Goal: Task Accomplishment & Management: Use online tool/utility

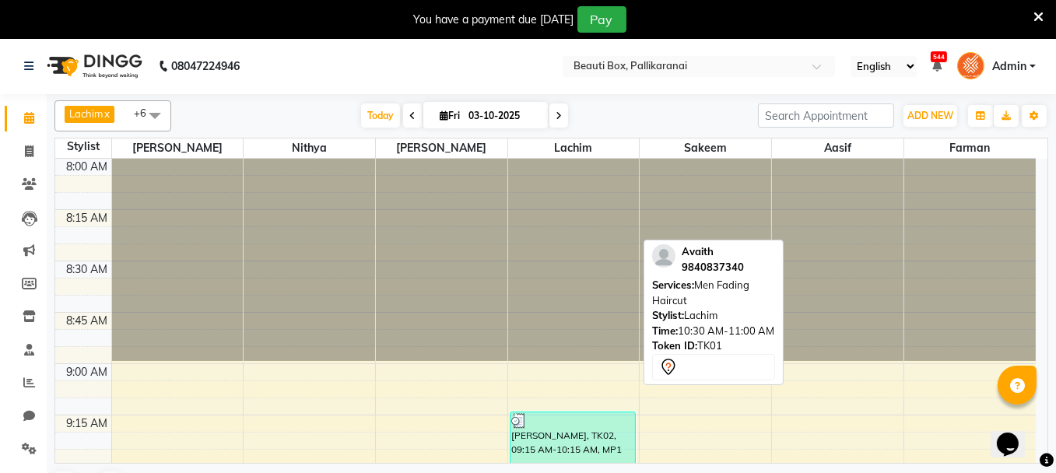
scroll to position [406, 0]
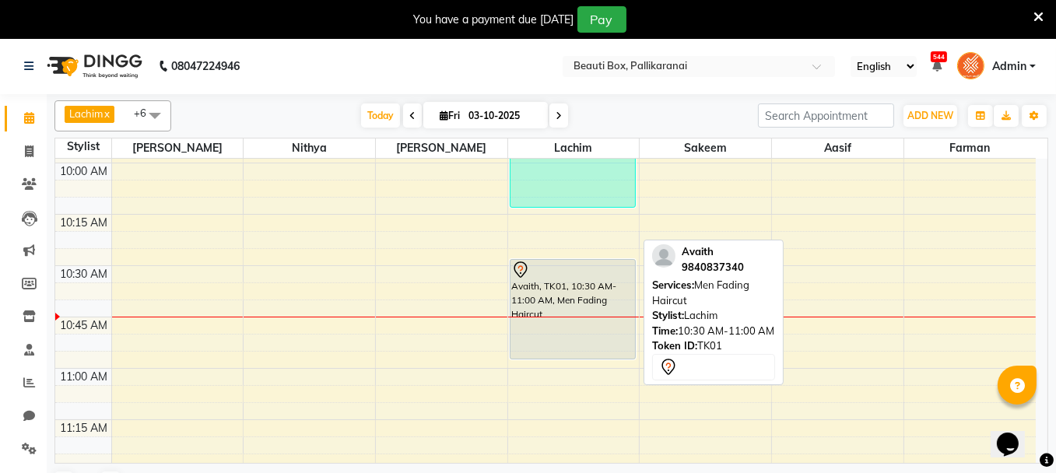
drag, startPoint x: 0, startPoint y: 0, endPoint x: 580, endPoint y: 287, distance: 647.0
click at [580, 287] on div "Avaith, TK01, 10:30 AM-11:00 AM, Men Fading Haircut" at bounding box center [573, 309] width 125 height 99
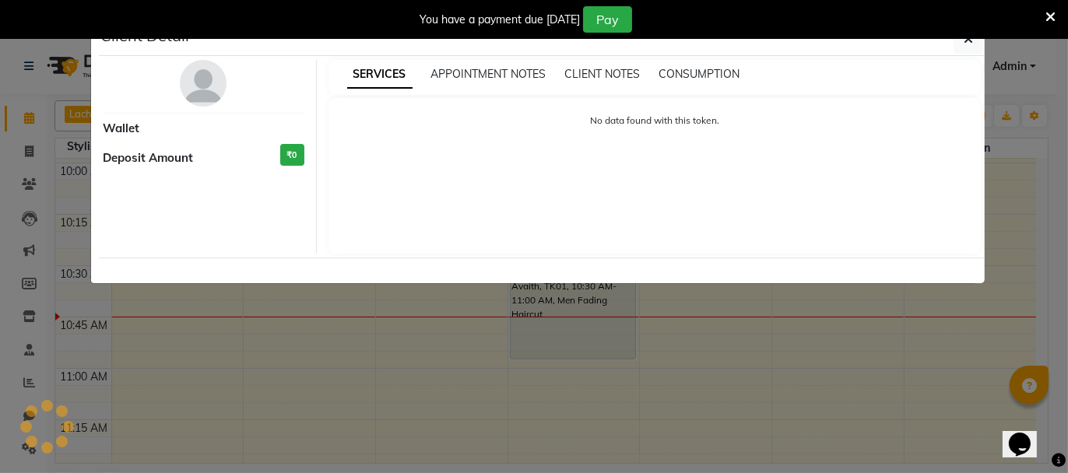
select select "7"
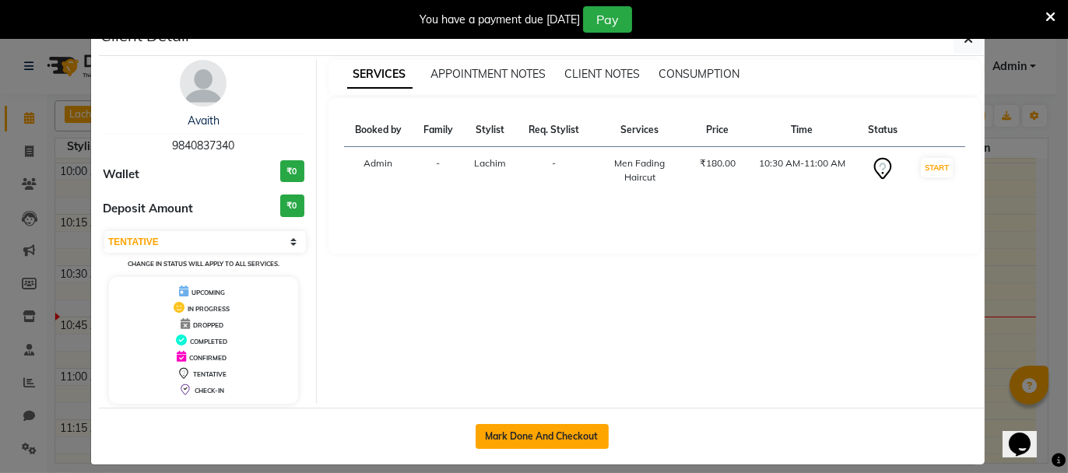
click at [528, 429] on button "Mark Done And Checkout" at bounding box center [542, 436] width 133 height 25
select select "service"
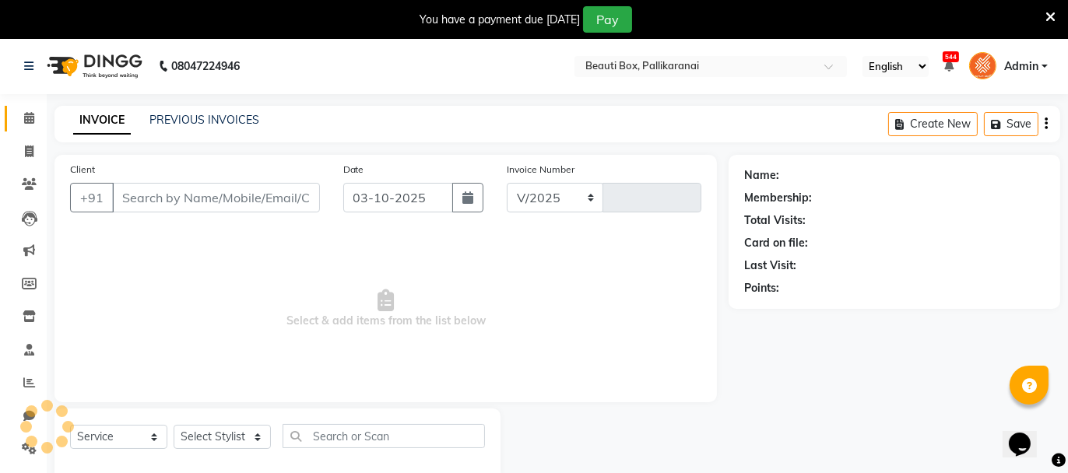
select select "11"
type input "2923"
type input "9840837340"
select select "9763"
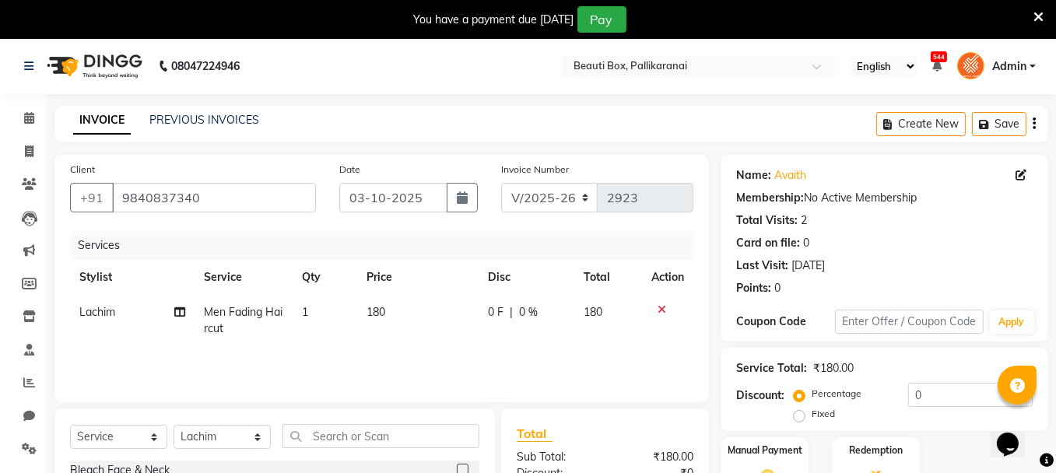
click at [377, 322] on td "180" at bounding box center [417, 320] width 121 height 51
select select "9763"
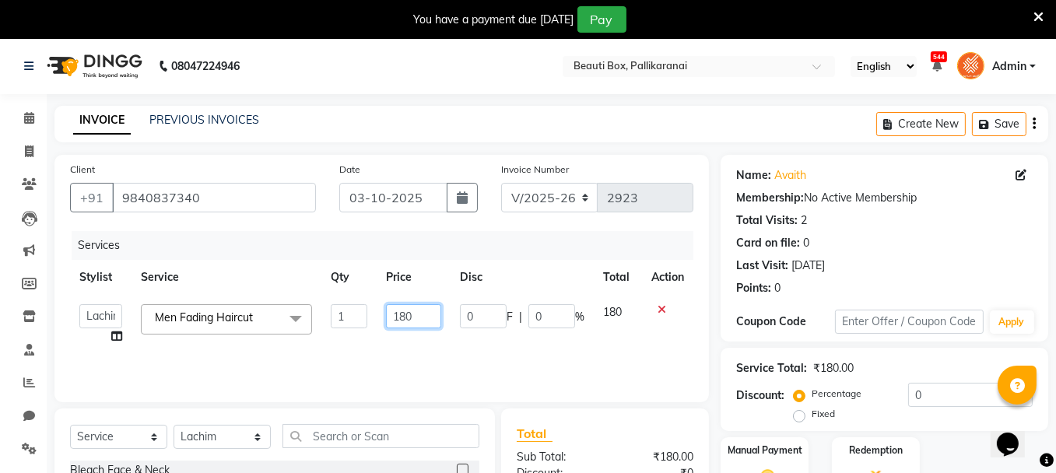
click at [406, 314] on input "180" at bounding box center [413, 316] width 55 height 24
type input "200"
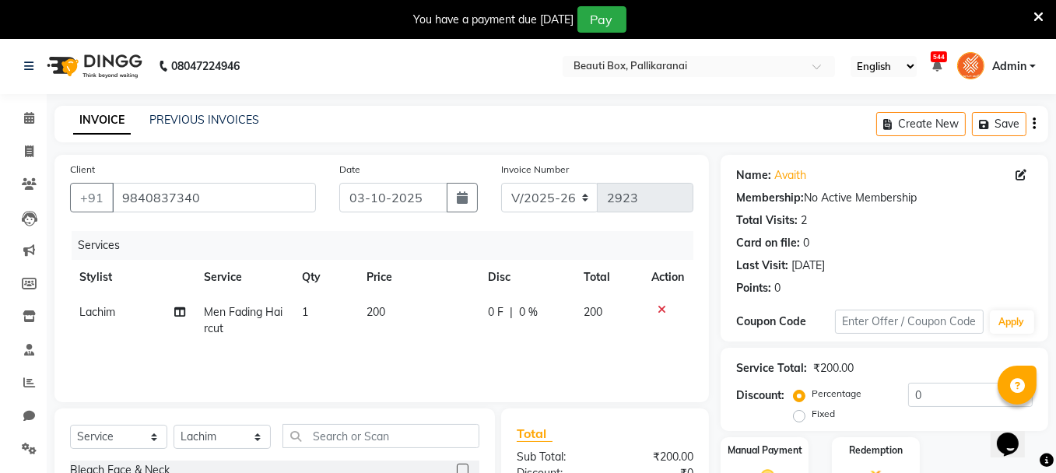
click at [424, 341] on td "200" at bounding box center [417, 320] width 121 height 51
select select "9763"
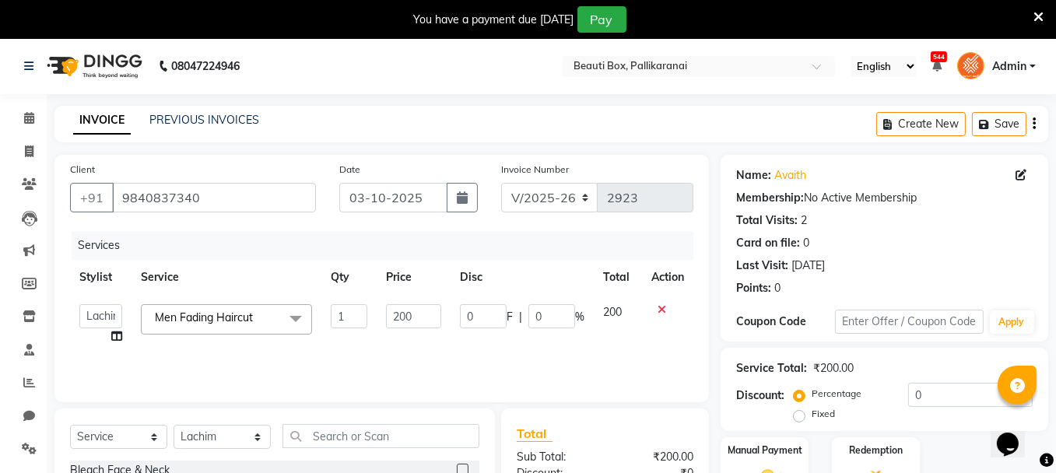
scroll to position [187, 0]
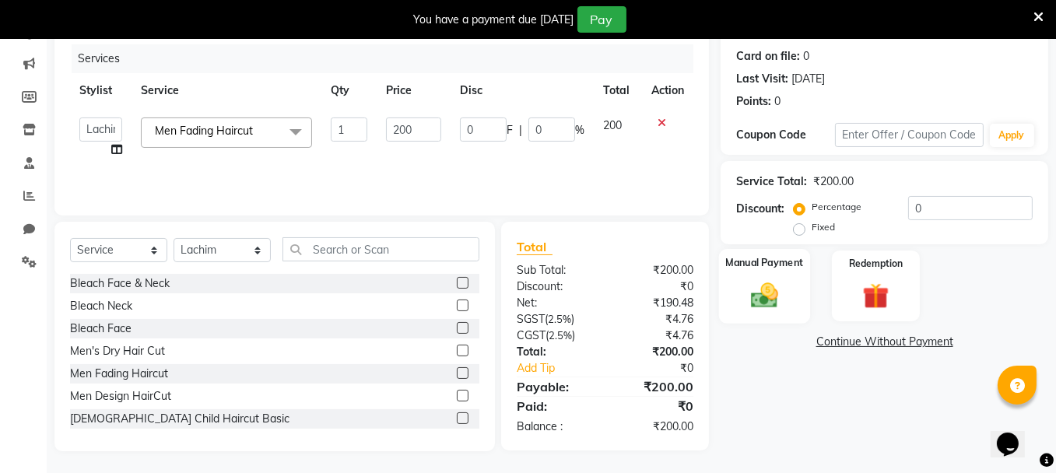
click at [778, 282] on img at bounding box center [764, 294] width 44 height 31
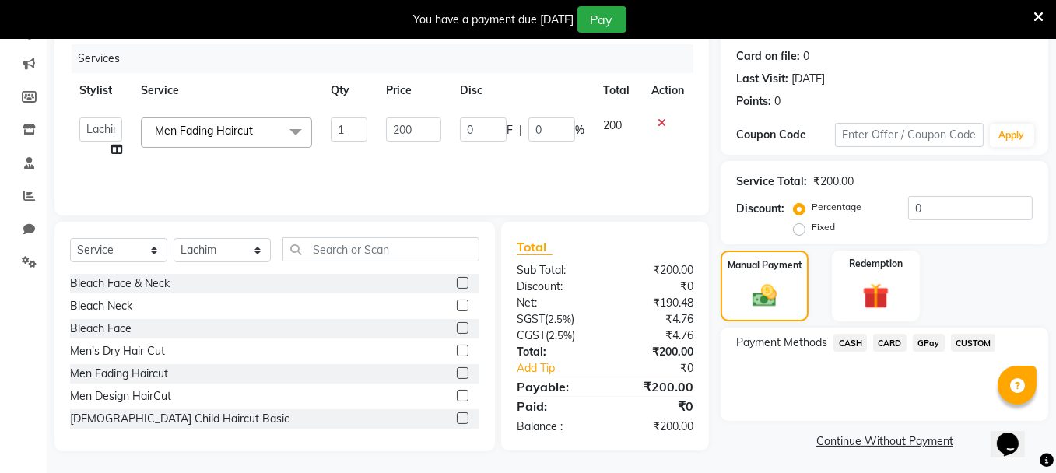
click at [849, 337] on span "CASH" at bounding box center [850, 343] width 33 height 18
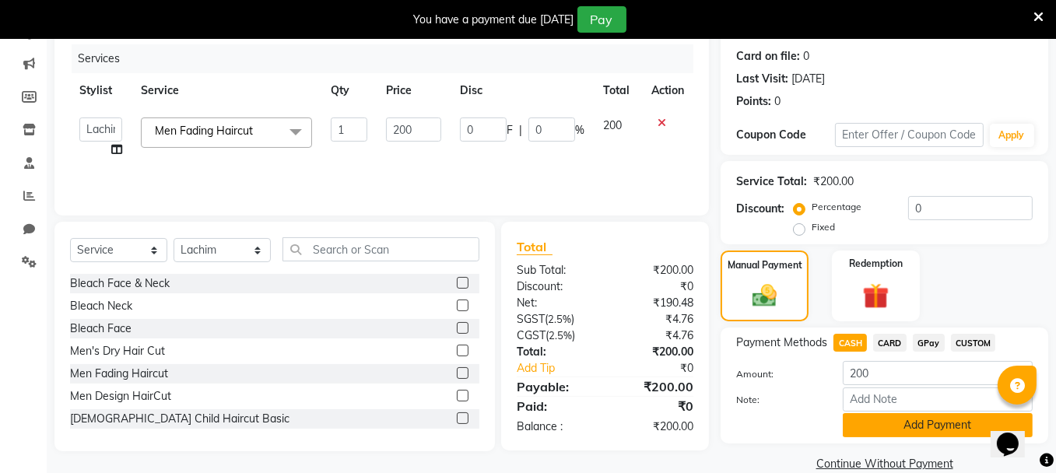
click at [890, 422] on button "Add Payment" at bounding box center [938, 425] width 190 height 24
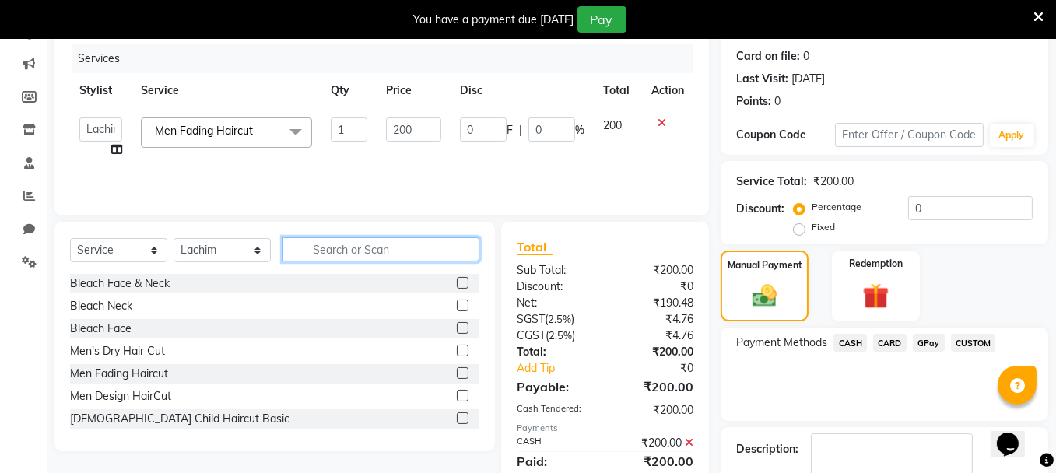
click at [319, 240] on input "text" at bounding box center [381, 249] width 197 height 24
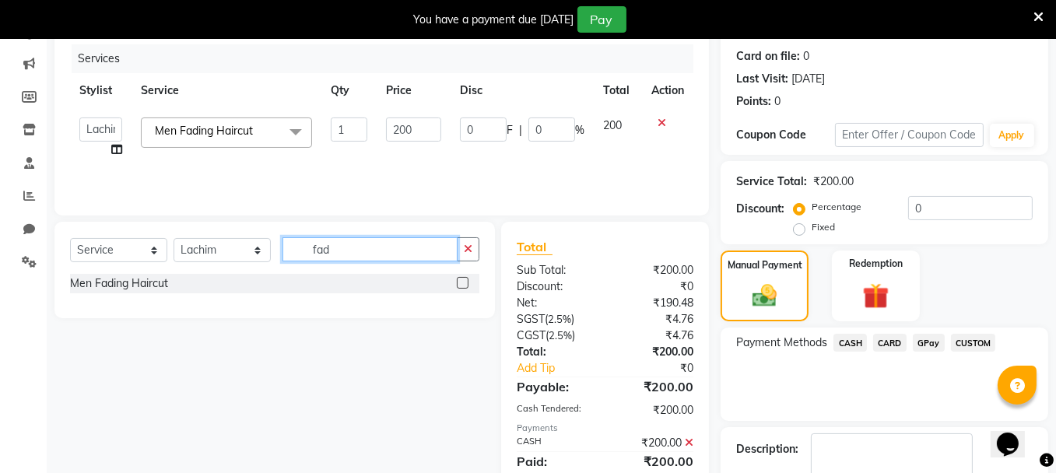
type input "fad"
click at [459, 281] on label at bounding box center [463, 283] width 12 height 12
click at [459, 281] on input "checkbox" at bounding box center [462, 284] width 10 height 10
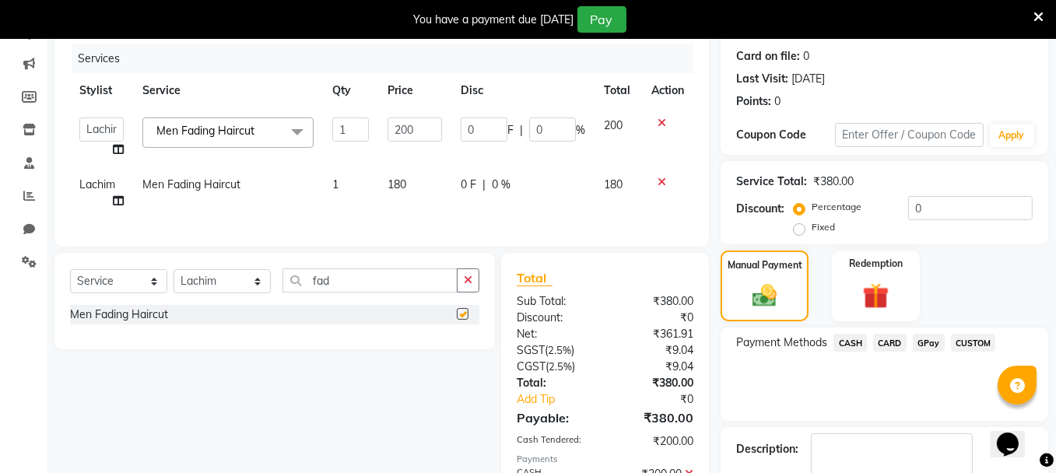
checkbox input "false"
click at [400, 192] on td "180" at bounding box center [414, 192] width 73 height 51
select select "9763"
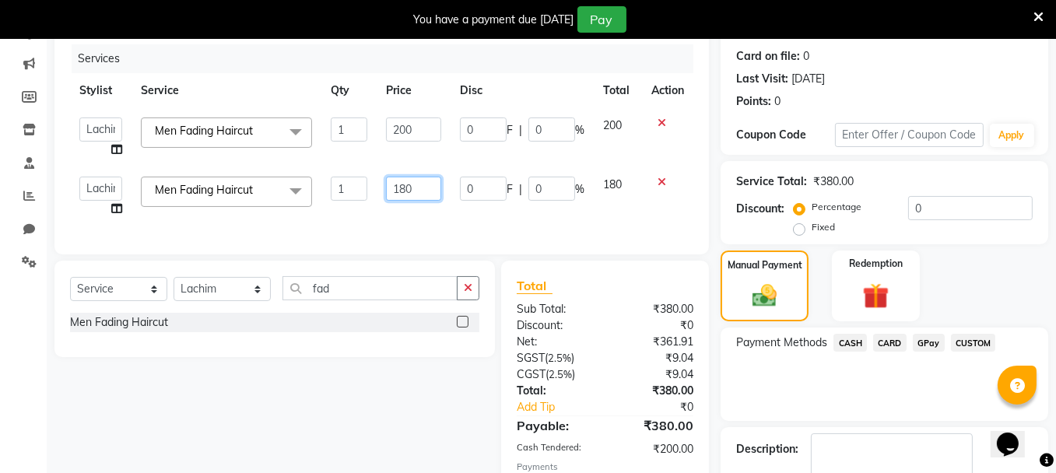
click at [406, 185] on input "180" at bounding box center [413, 189] width 55 height 24
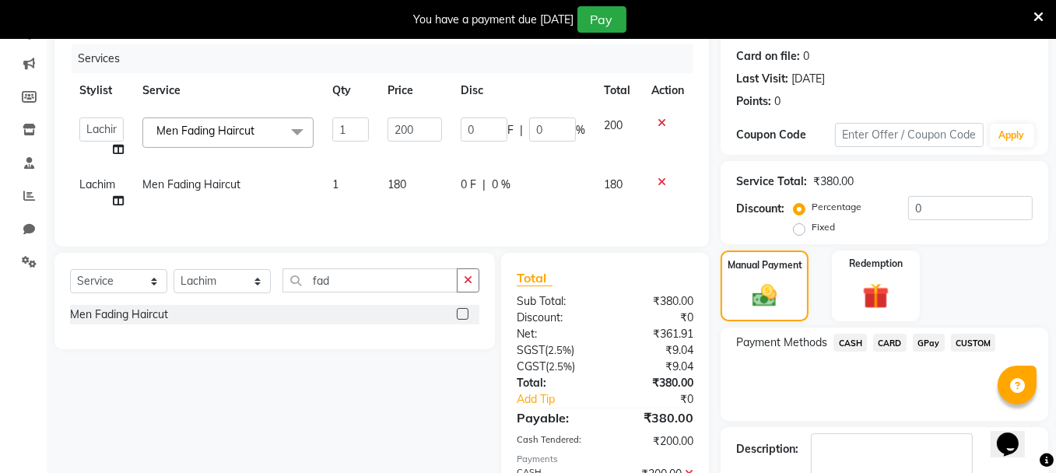
click at [406, 188] on span "180" at bounding box center [397, 184] width 19 height 14
select select "9763"
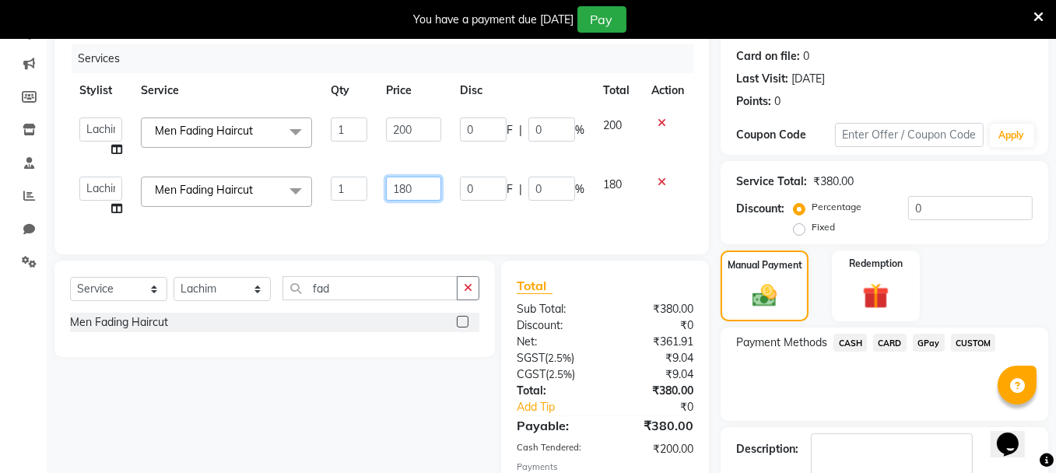
click at [405, 187] on input "180" at bounding box center [413, 189] width 55 height 24
type input "200"
click at [384, 222] on div "Services Stylist Service Qty Price Disc Total Action [PERSON_NAME] [PERSON_NAME…" at bounding box center [381, 141] width 623 height 195
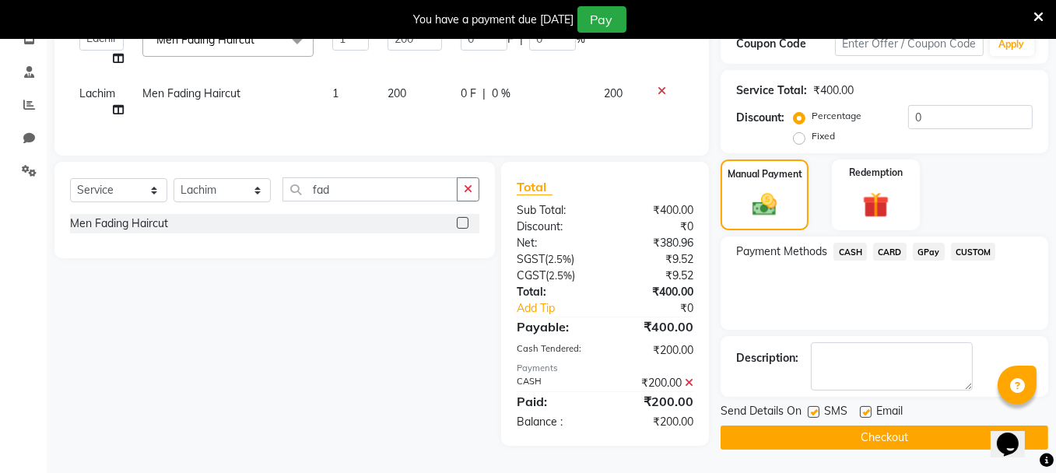
scroll to position [284, 0]
click at [842, 248] on span "CASH" at bounding box center [850, 252] width 33 height 18
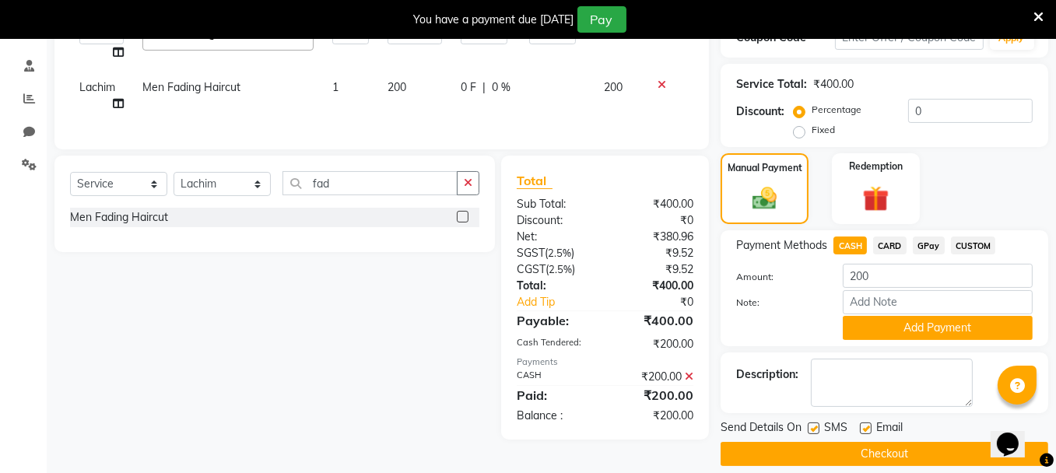
click at [929, 242] on span "GPay" at bounding box center [929, 246] width 32 height 18
click at [921, 330] on button "Add Payment" at bounding box center [938, 328] width 190 height 24
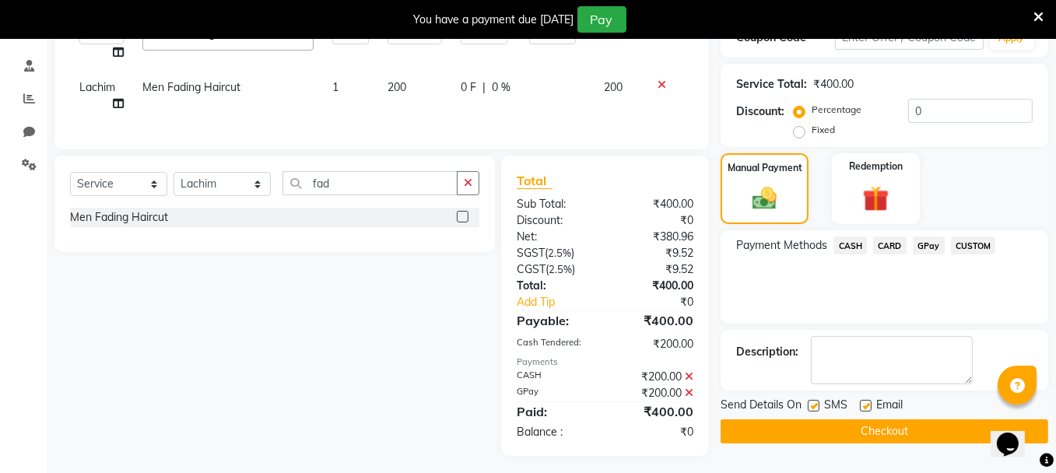
click at [842, 434] on button "Checkout" at bounding box center [885, 431] width 328 height 24
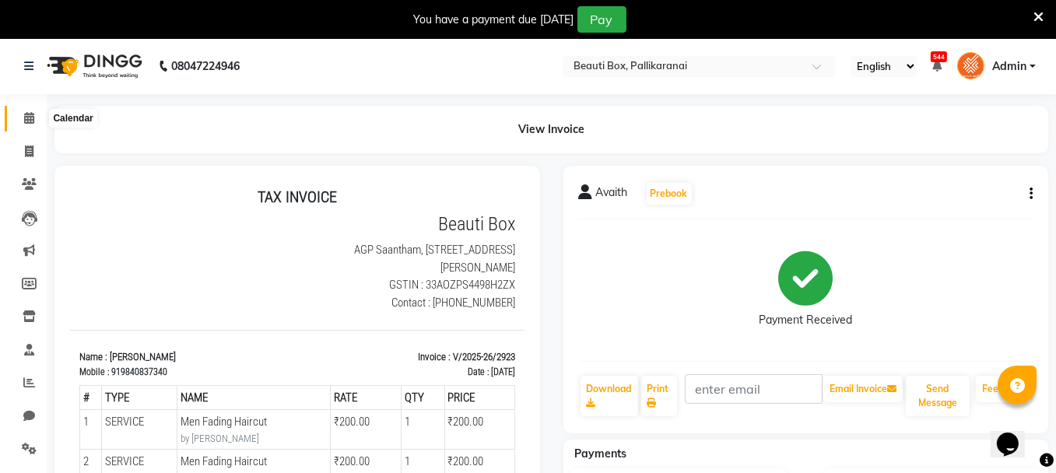
click at [27, 114] on icon at bounding box center [29, 118] width 10 height 12
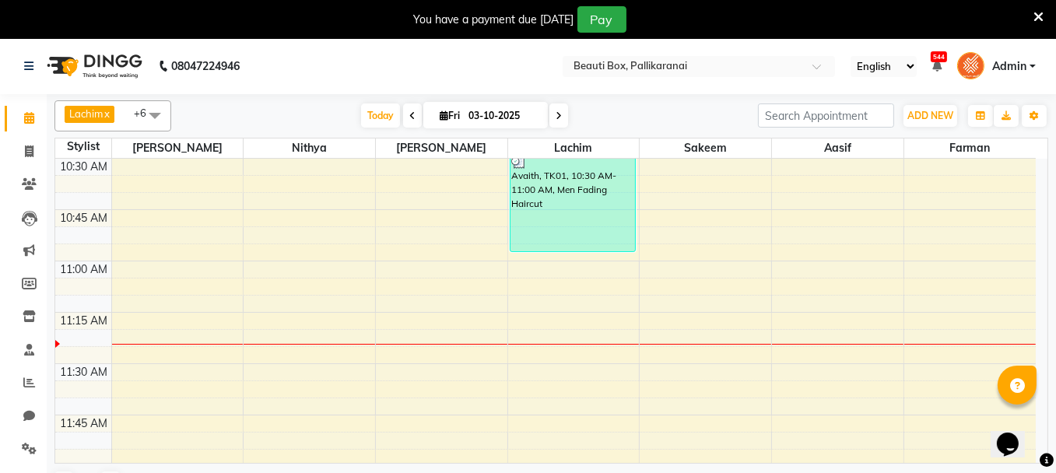
scroll to position [483, 0]
